Goal: Task Accomplishment & Management: Manage account settings

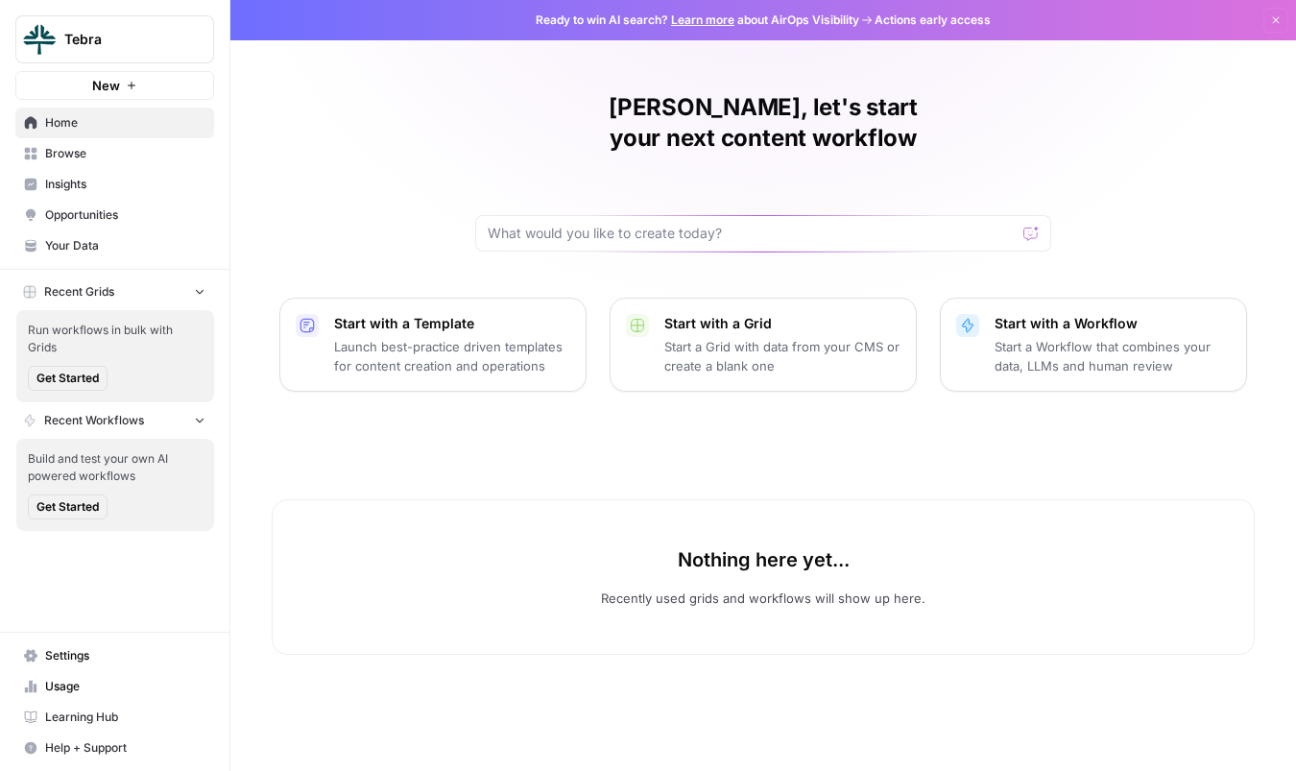
click at [78, 658] on span "Settings" at bounding box center [125, 655] width 160 height 17
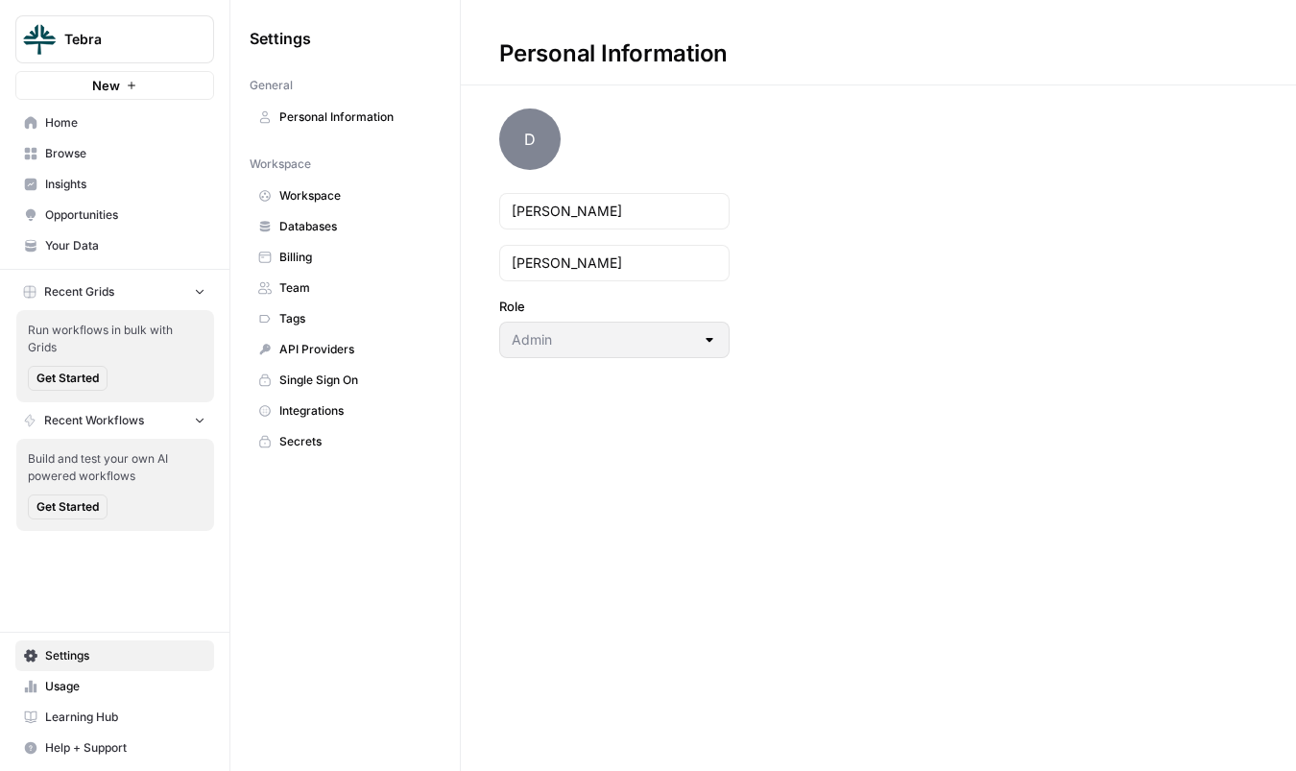
click at [325, 192] on span "Workspace" at bounding box center [355, 195] width 153 height 17
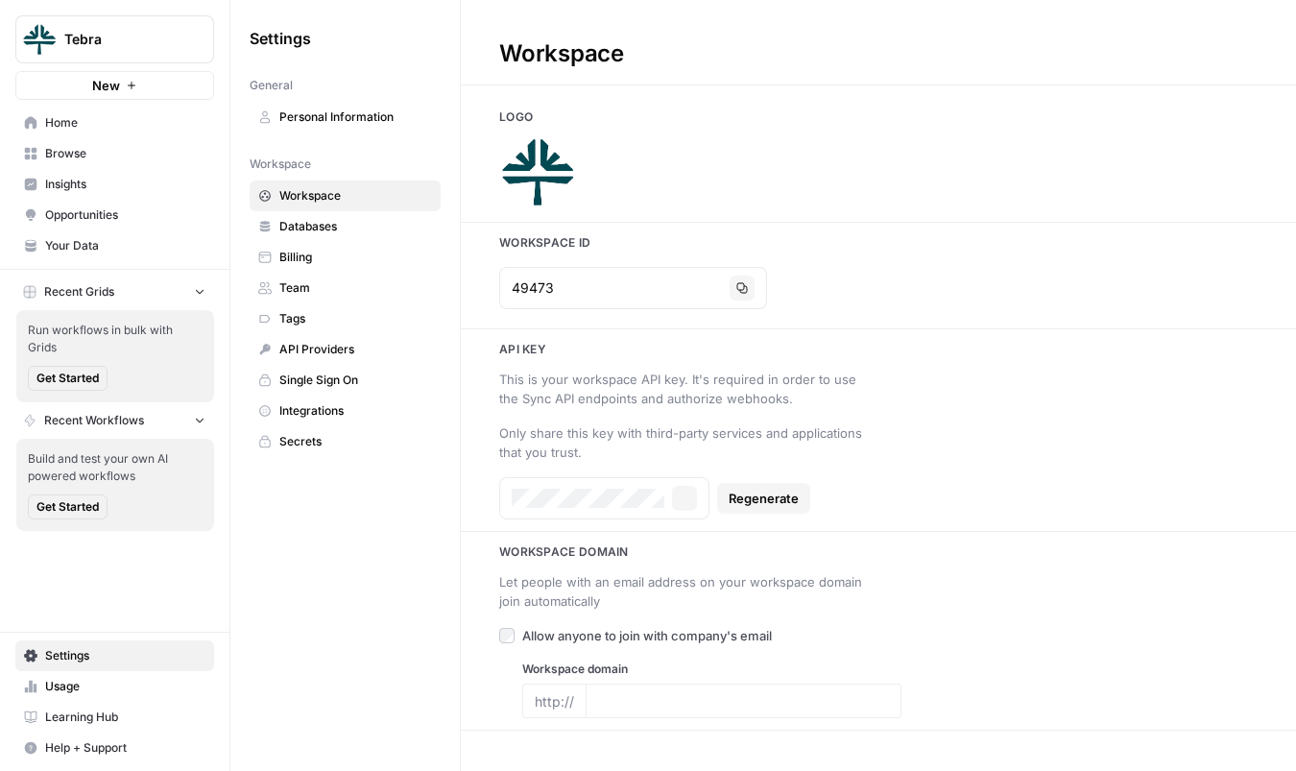
type input "[URL][DOMAIN_NAME]"
click at [317, 295] on span "Team" at bounding box center [355, 287] width 153 height 17
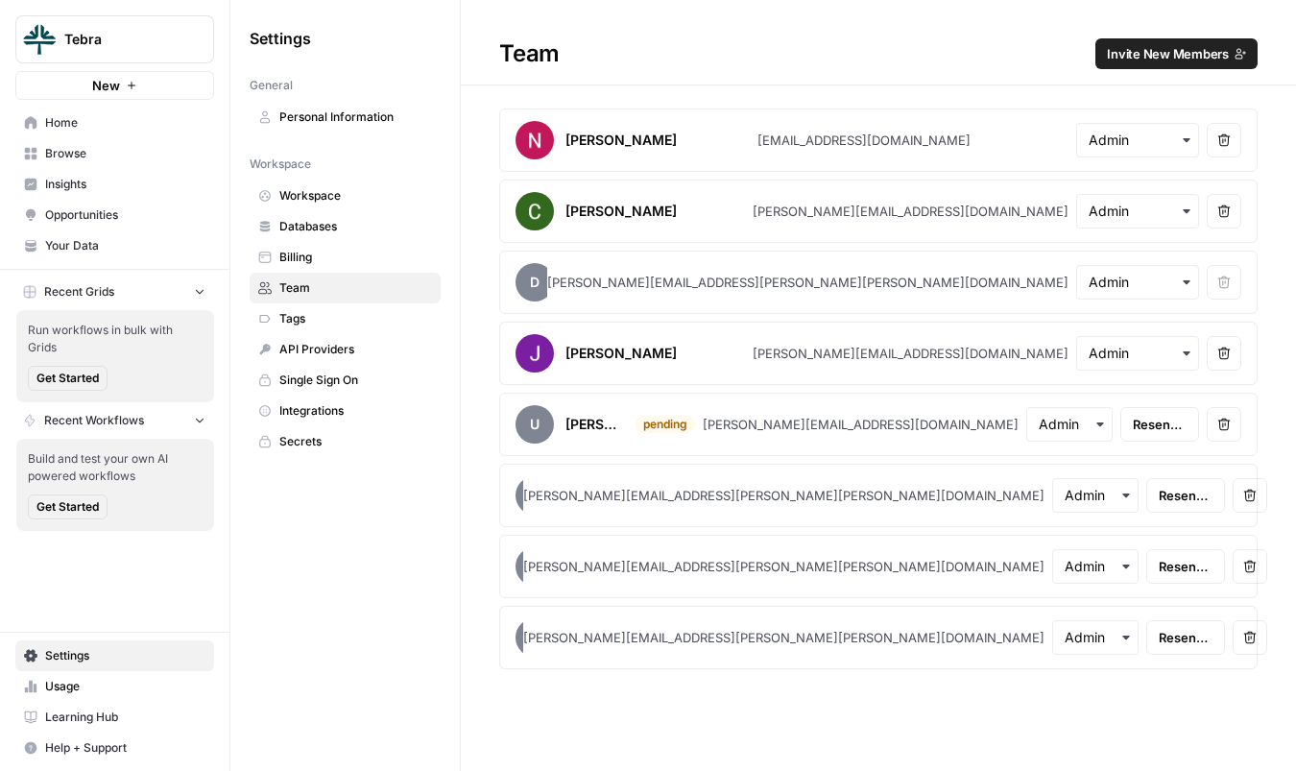
click at [1184, 287] on icon "button" at bounding box center [1186, 282] width 15 height 15
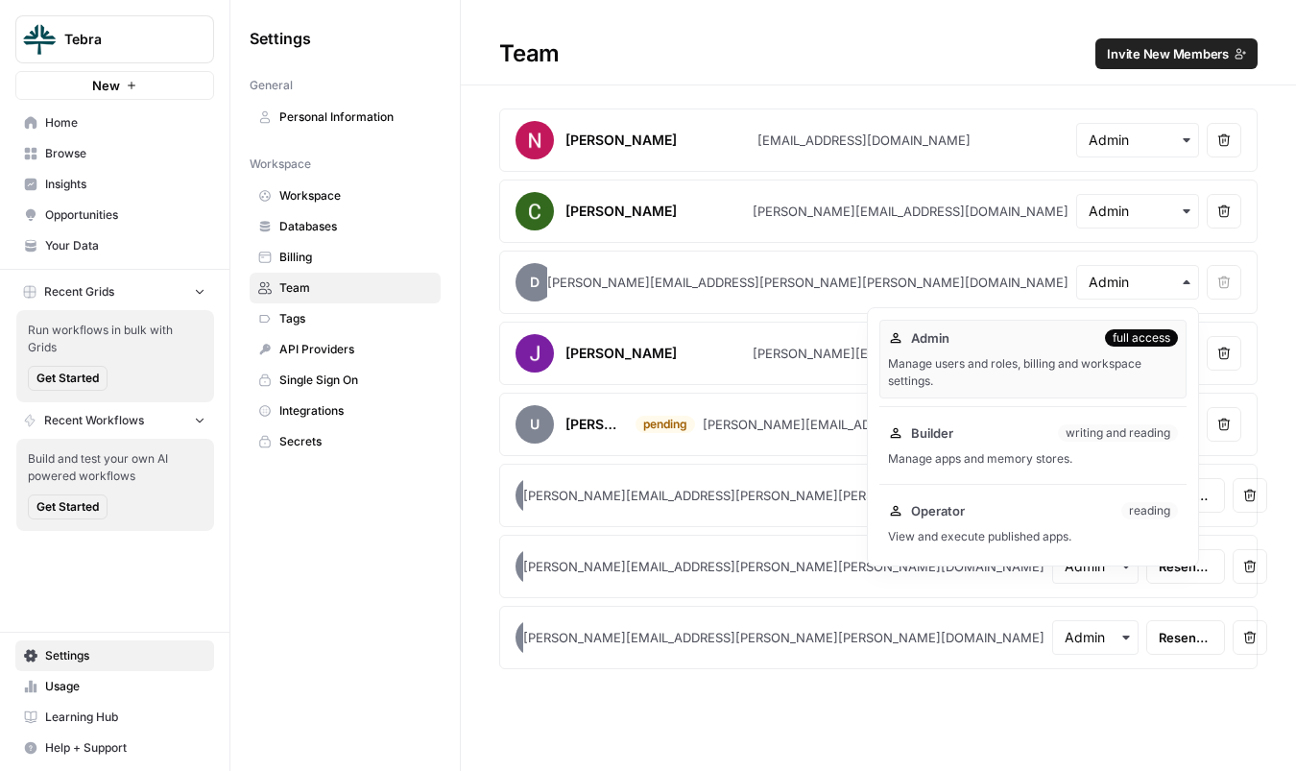
click at [1184, 287] on icon "button" at bounding box center [1186, 282] width 15 height 15
